Goal: Task Accomplishment & Management: Use online tool/utility

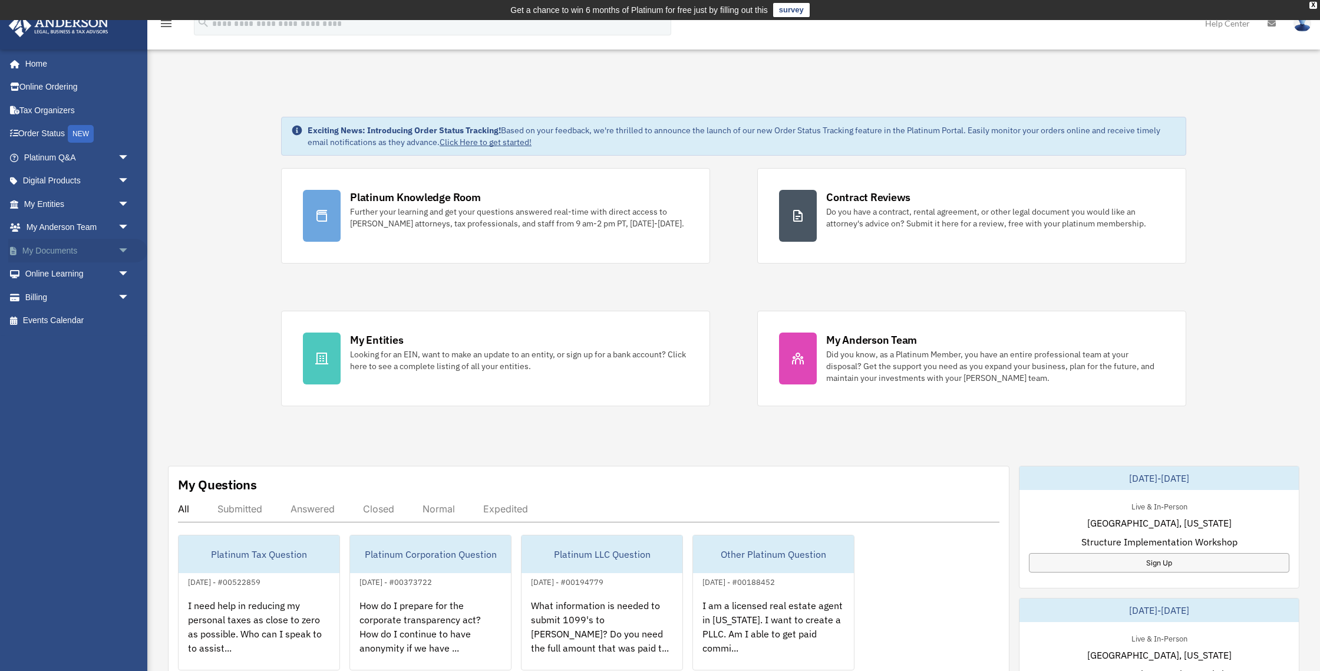
click at [62, 253] on link "My Documents arrow_drop_down" at bounding box center [77, 251] width 139 height 24
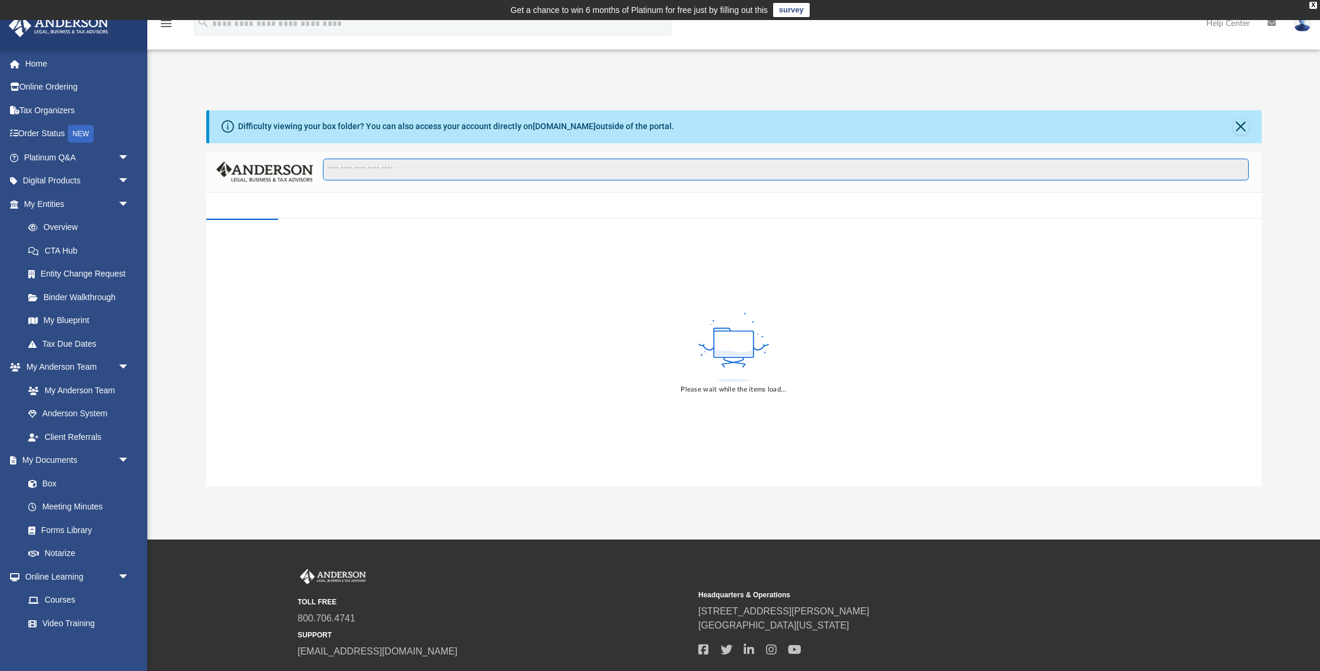
click at [420, 176] on input "Search files and folders" at bounding box center [785, 170] width 925 height 22
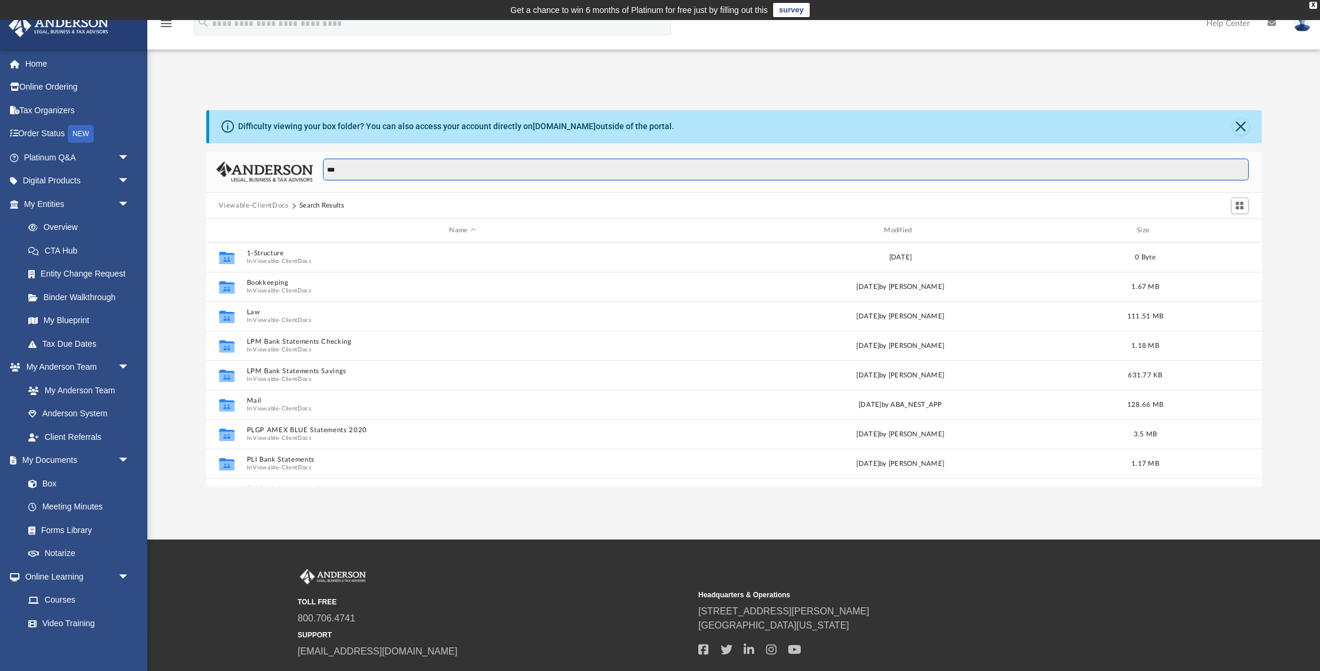
scroll to position [268, 1055]
type input "*********"
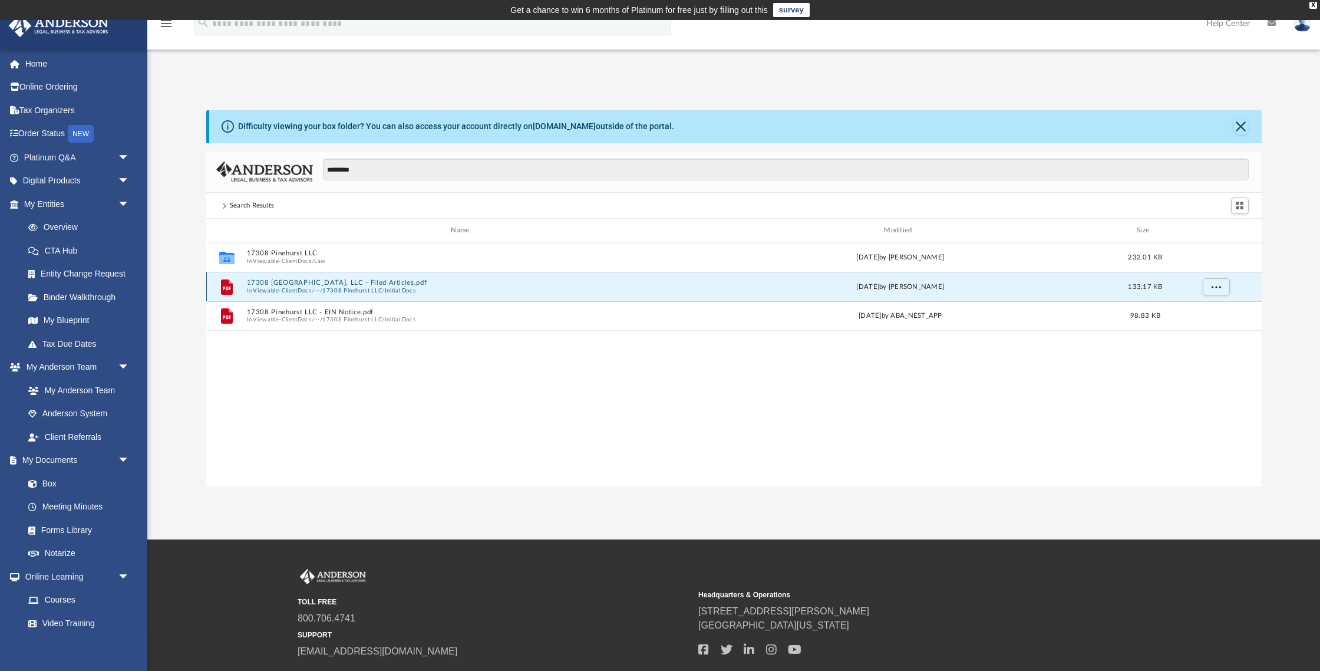
click at [298, 279] on button "17308 Pinehurst, LLC - Filed Articles.pdf" at bounding box center [462, 283] width 433 height 8
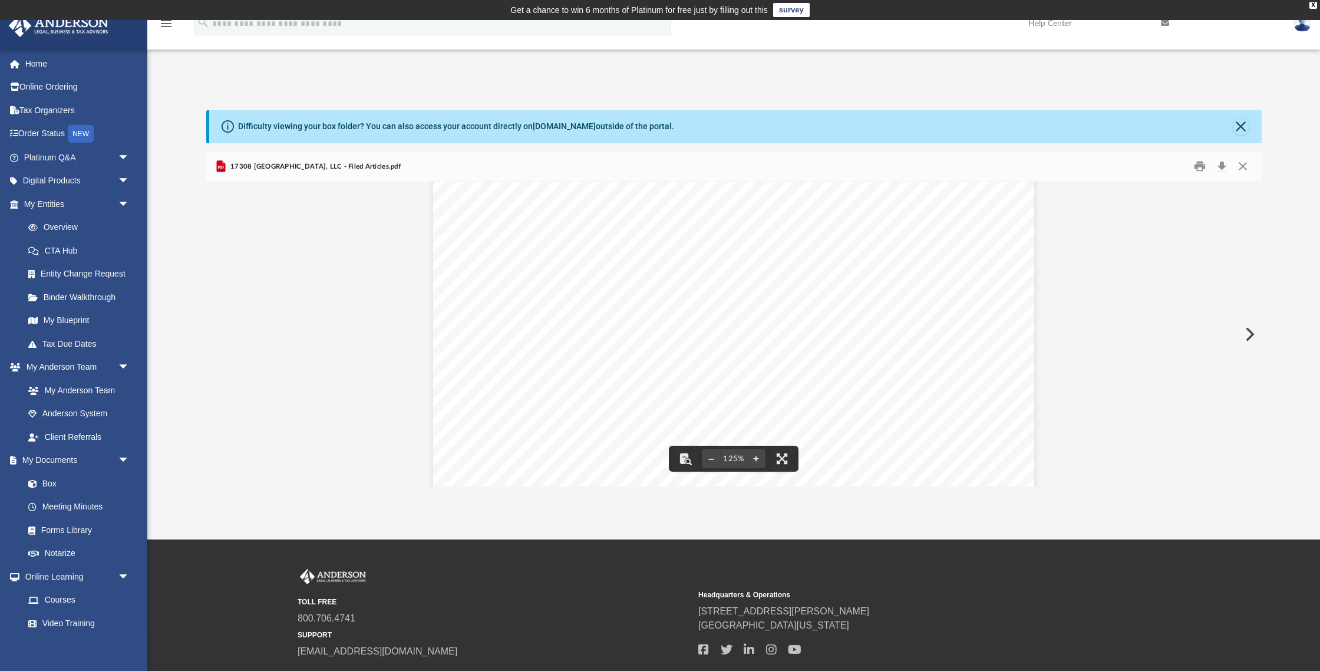
scroll to position [311, 0]
click at [1249, 339] on button "Preview" at bounding box center [1249, 334] width 26 height 33
